Goal: Transaction & Acquisition: Purchase product/service

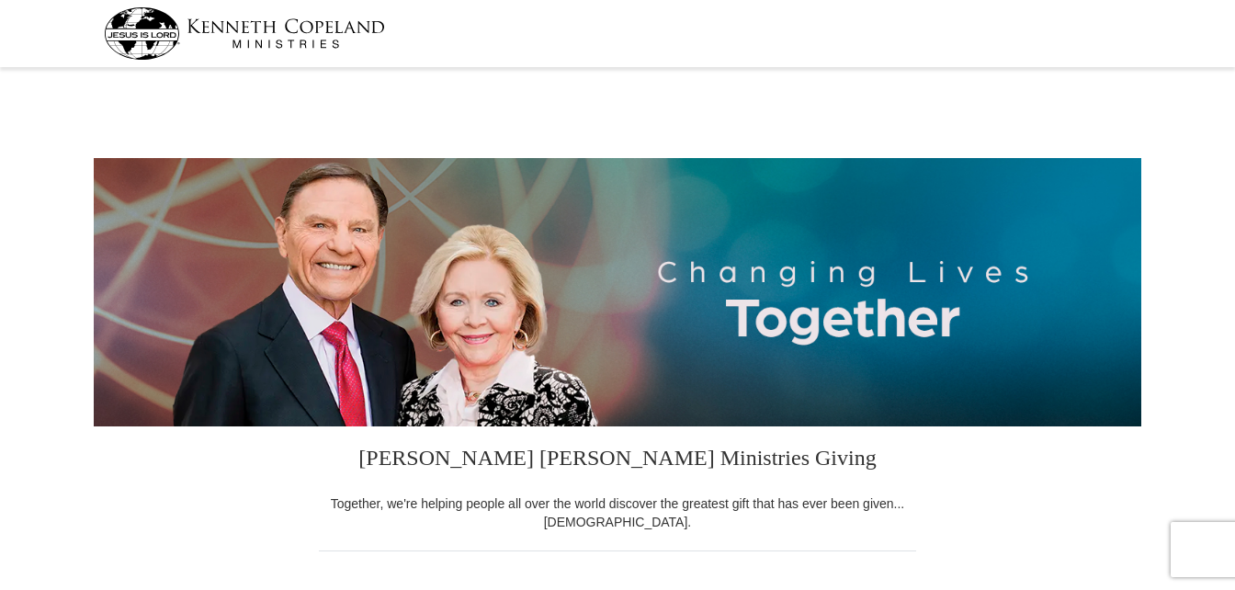
select select "NC"
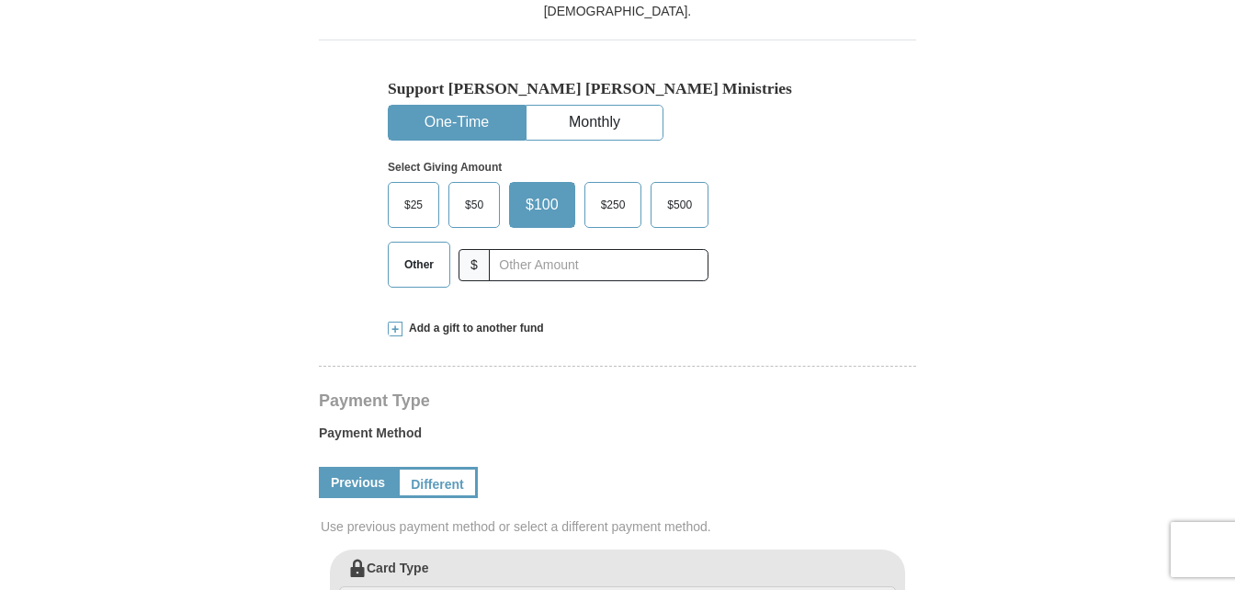
scroll to position [520, 0]
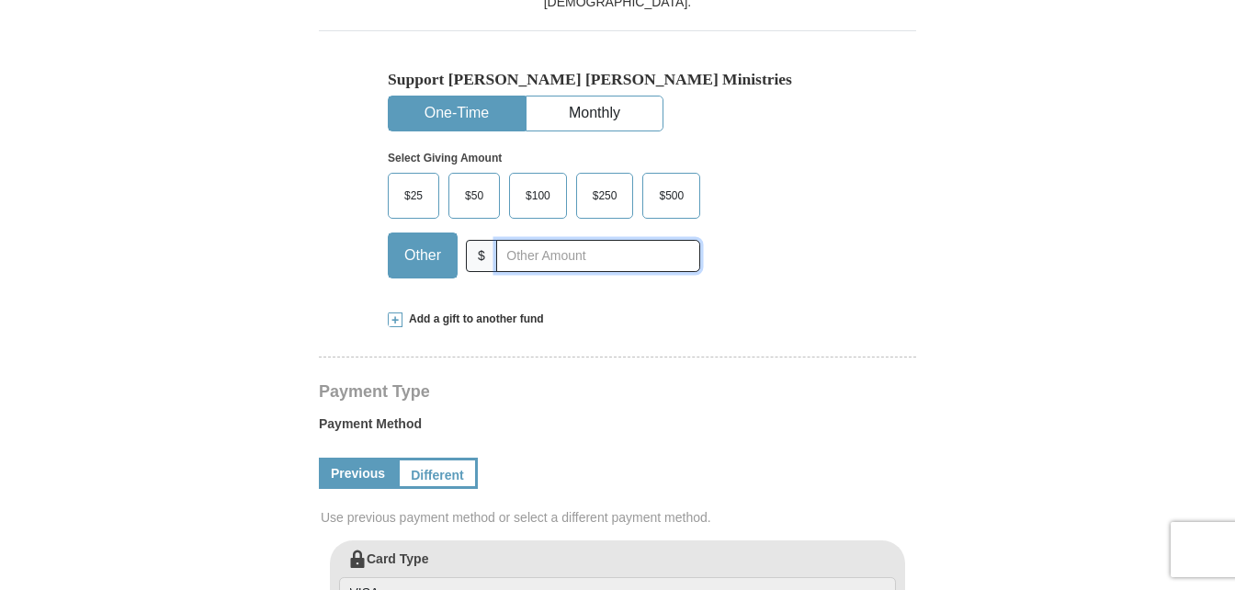
click at [601, 254] on input "text" at bounding box center [598, 256] width 204 height 32
type input "200"
drag, startPoint x: 1232, startPoint y: 145, endPoint x: 1237, endPoint y: 188, distance: 43.4
drag, startPoint x: 1233, startPoint y: 140, endPoint x: 1233, endPoint y: 168, distance: 28.5
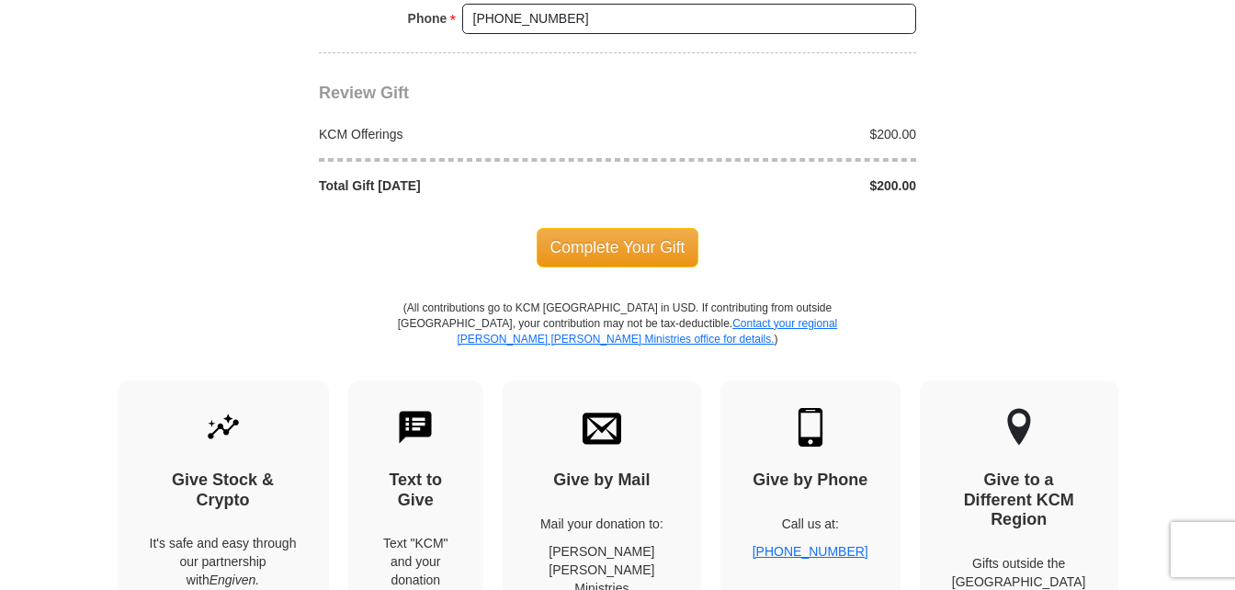
scroll to position [1688, 0]
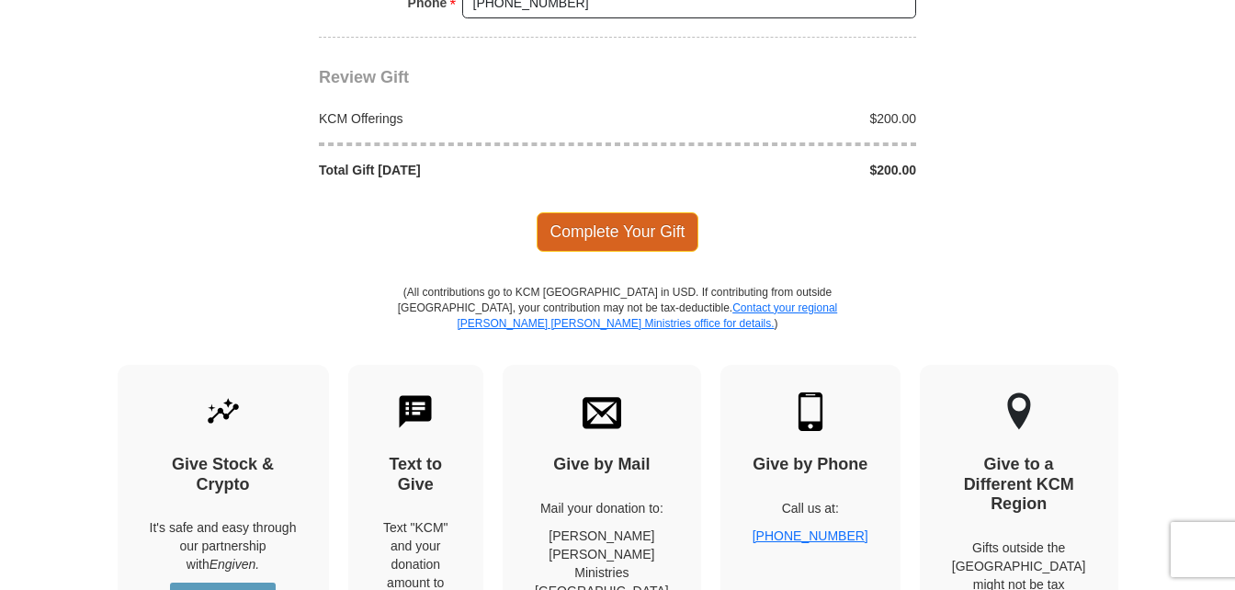
click at [611, 232] on span "Complete Your Gift" at bounding box center [618, 231] width 163 height 39
